Goal: Transaction & Acquisition: Purchase product/service

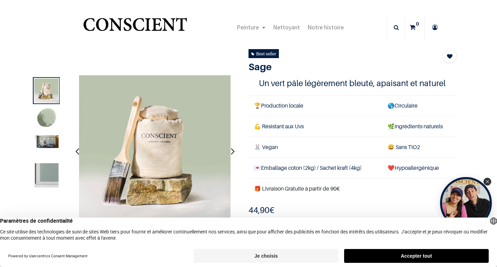
click at [47, 118] on img at bounding box center [47, 119] width 24 height 24
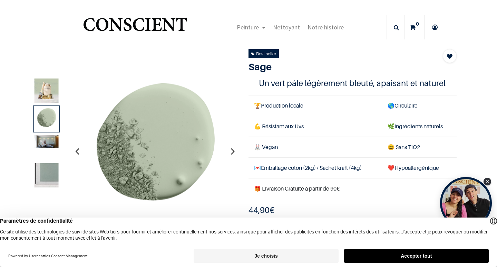
click at [50, 172] on img at bounding box center [47, 175] width 24 height 24
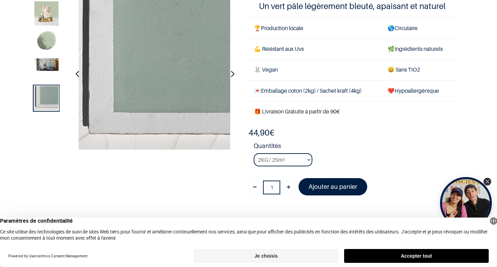
scroll to position [51, 0]
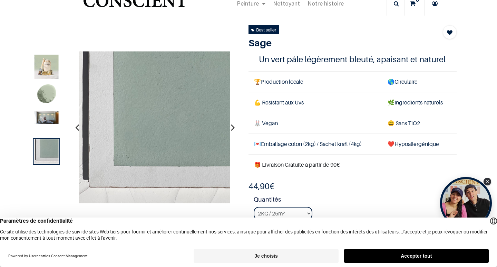
scroll to position [32, 0]
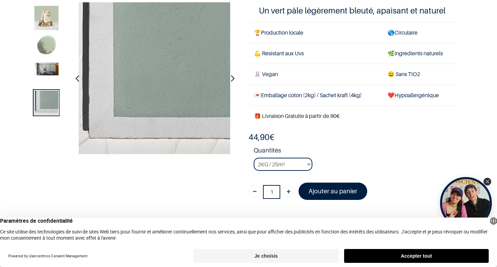
scroll to position [66, 0]
